Goal: Information Seeking & Learning: Learn about a topic

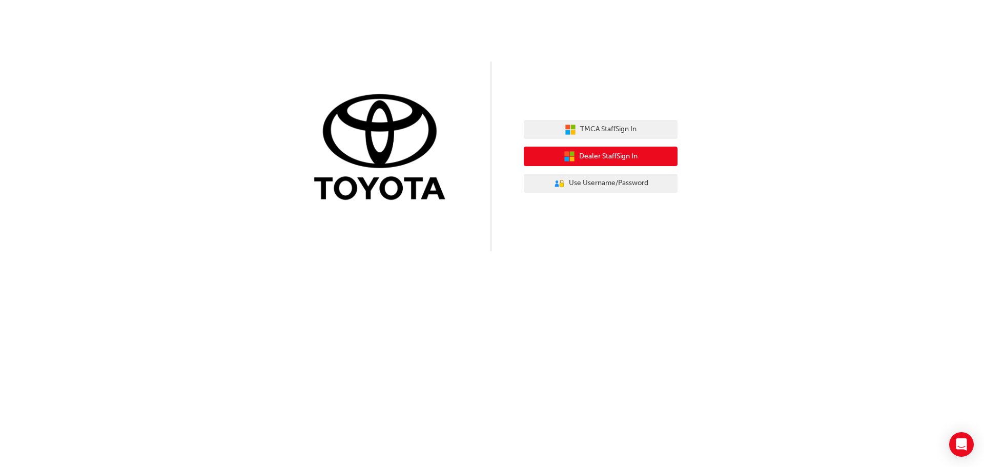
click at [553, 157] on button "Dealer Staff Sign In" at bounding box center [601, 156] width 154 height 19
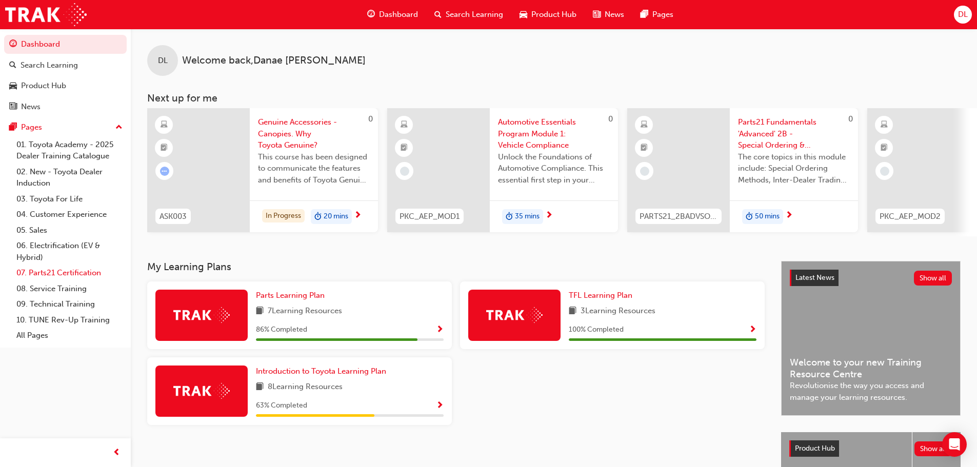
click at [53, 270] on link "07. Parts21 Certification" at bounding box center [69, 273] width 114 height 16
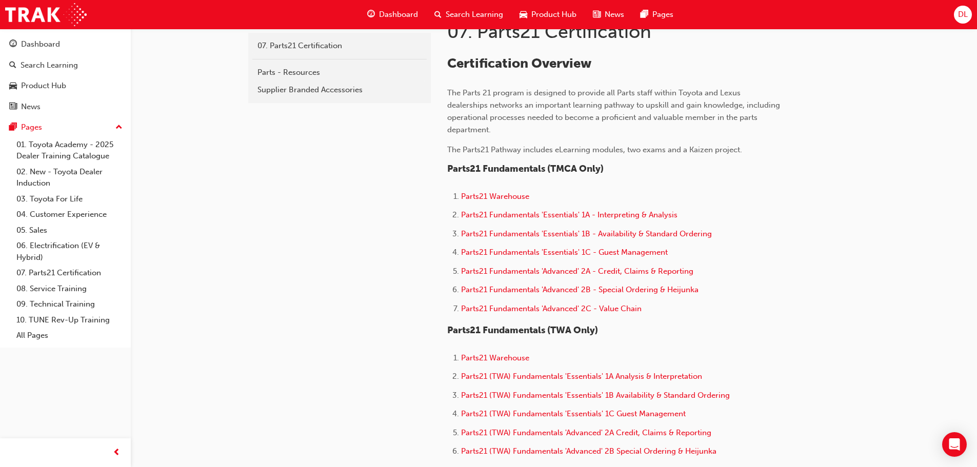
scroll to position [256, 0]
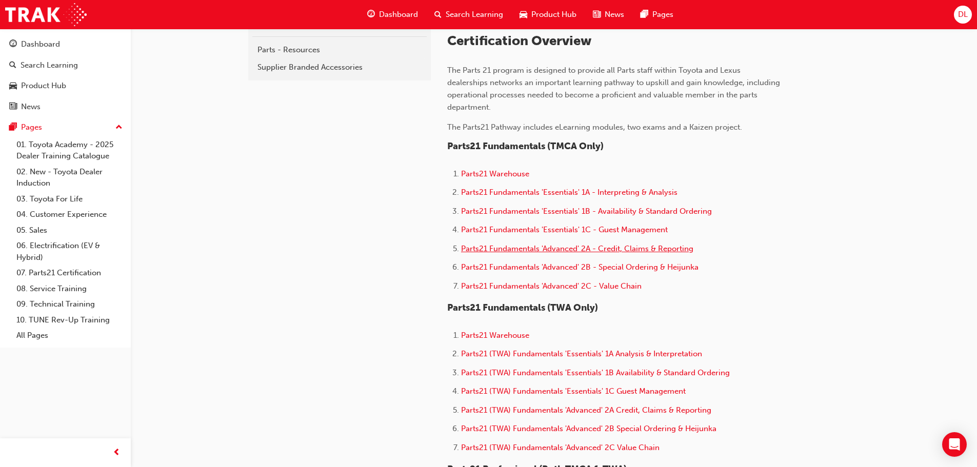
click at [495, 251] on span "Parts21 Fundamentals 'Advanced' 2A - Credit, Claims & Reporting" at bounding box center [577, 248] width 232 height 9
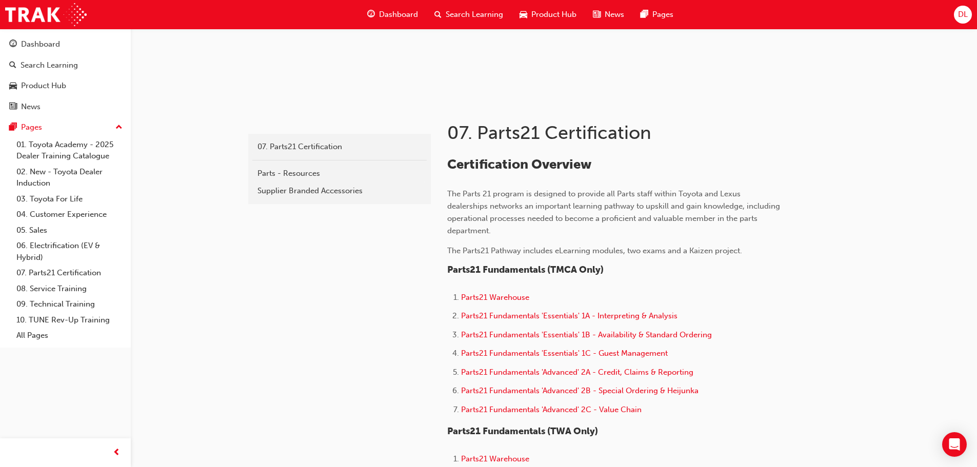
scroll to position [205, 0]
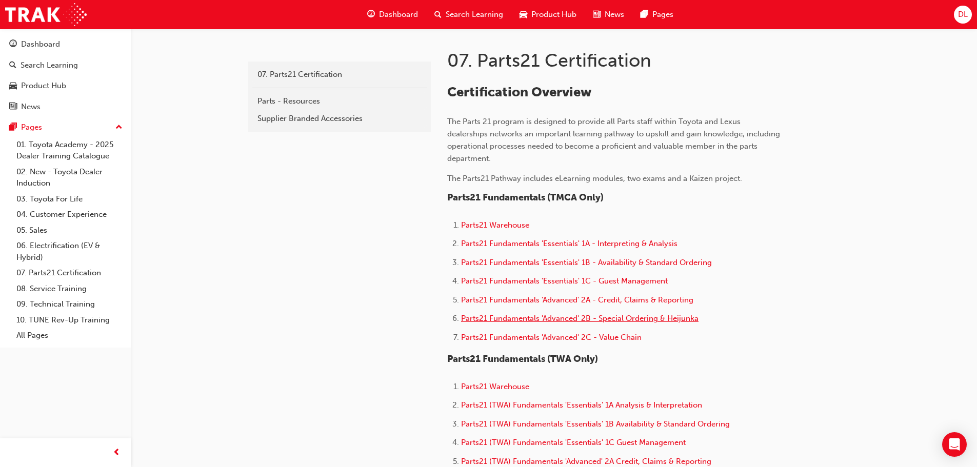
click at [539, 319] on span "Parts21 Fundamentals 'Advanced' 2B - Special Ordering & Heijunka" at bounding box center [579, 318] width 237 height 9
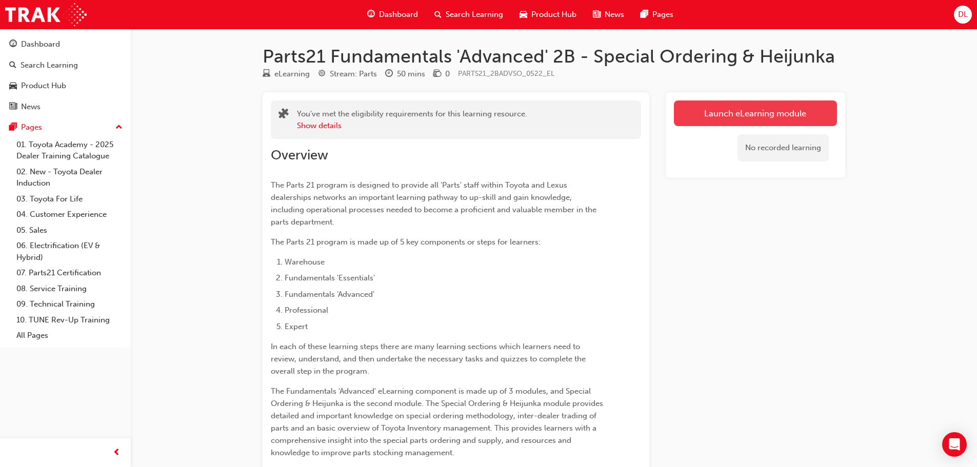
click at [698, 120] on link "Launch eLearning module" at bounding box center [755, 113] width 163 height 26
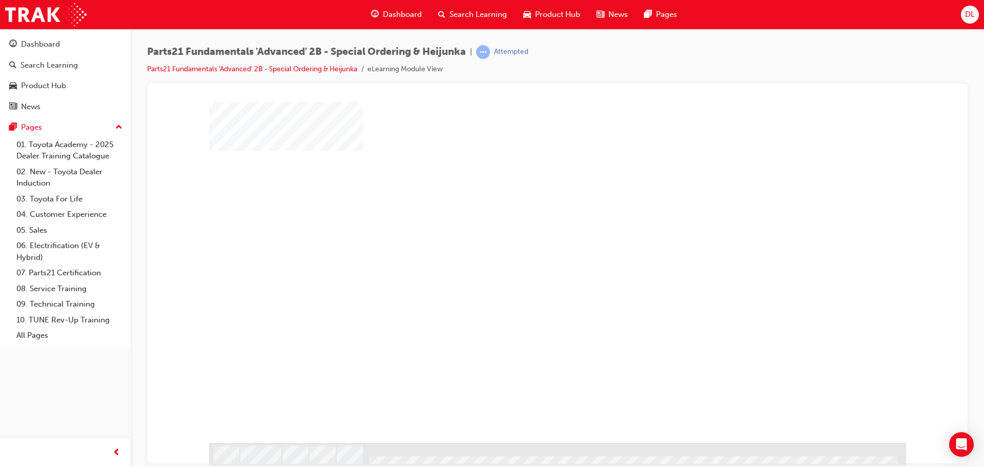
scroll to position [29, 0]
click at [528, 225] on div "play" at bounding box center [528, 225] width 0 height 0
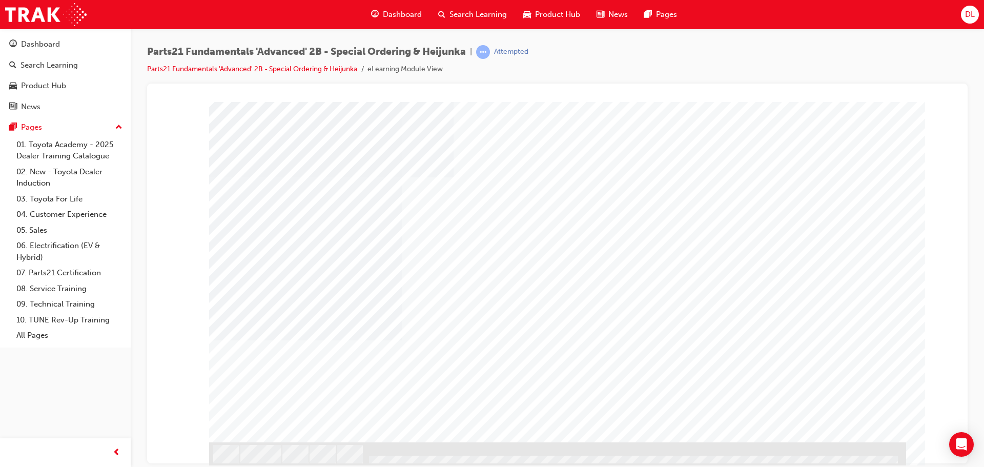
scroll to position [0, 0]
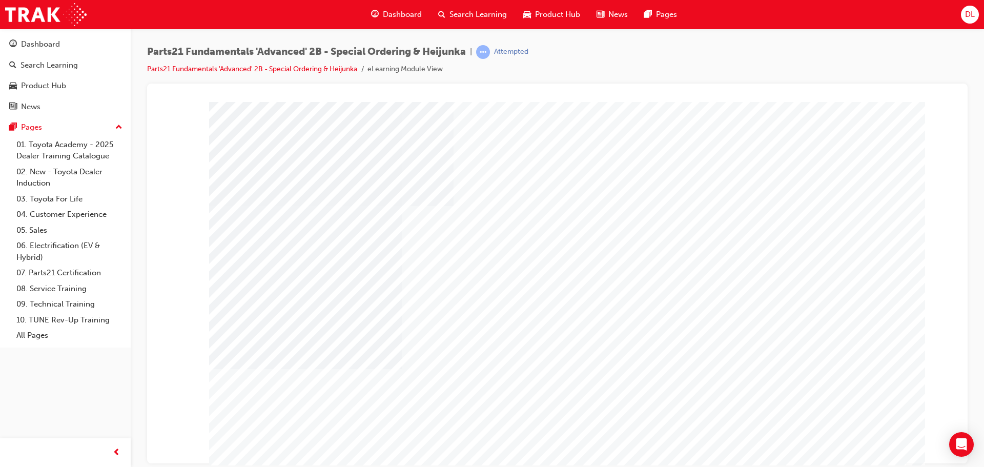
type input "d"
type input "Danae"
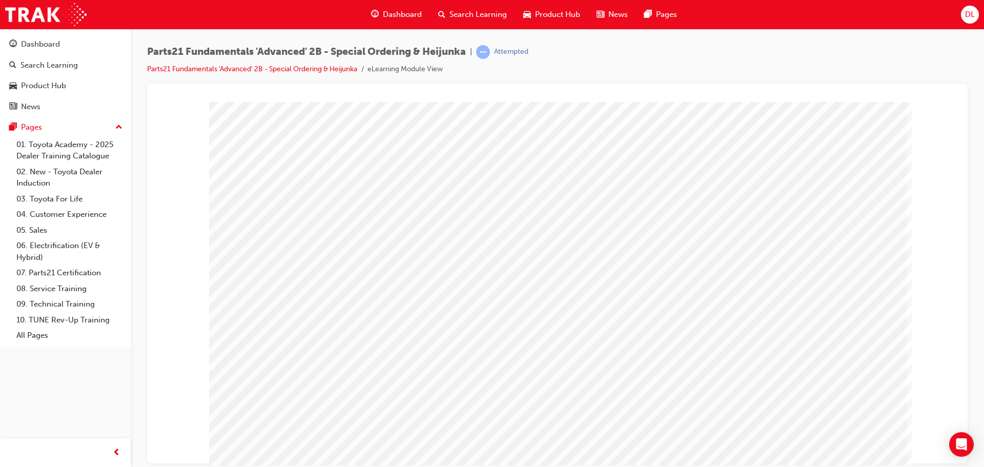
drag, startPoint x: 840, startPoint y: 422, endPoint x: 196, endPoint y: 413, distance: 643.5
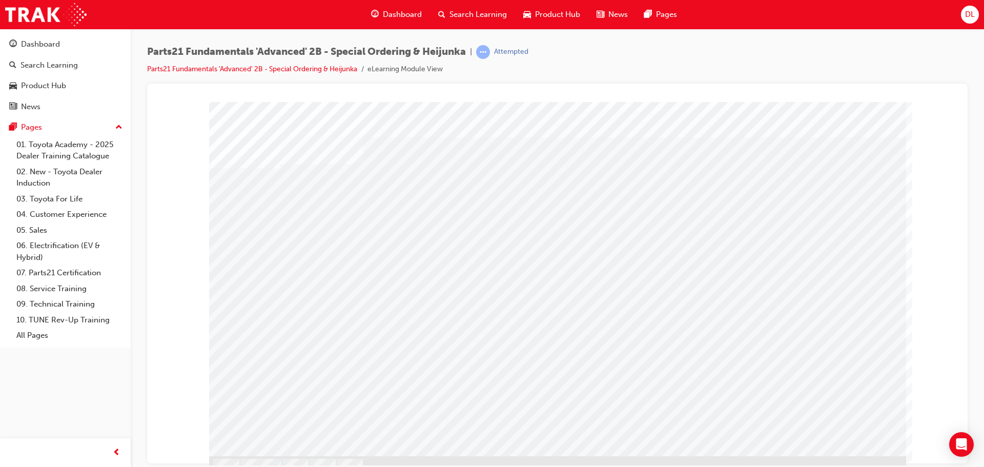
scroll to position [29, 0]
